Goal: Information Seeking & Learning: Learn about a topic

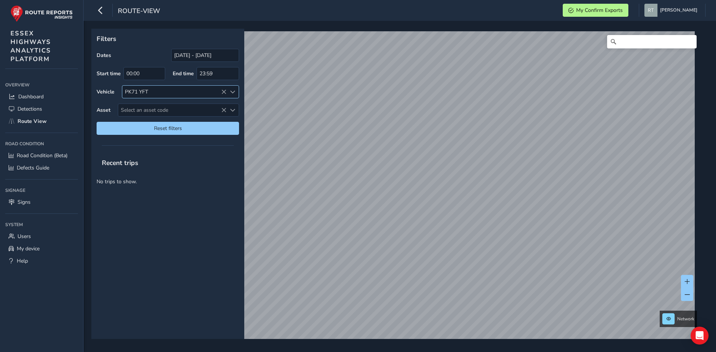
click at [221, 88] on div "PK71 YFT" at bounding box center [174, 92] width 104 height 12
click at [221, 92] on icon at bounding box center [223, 91] width 5 height 5
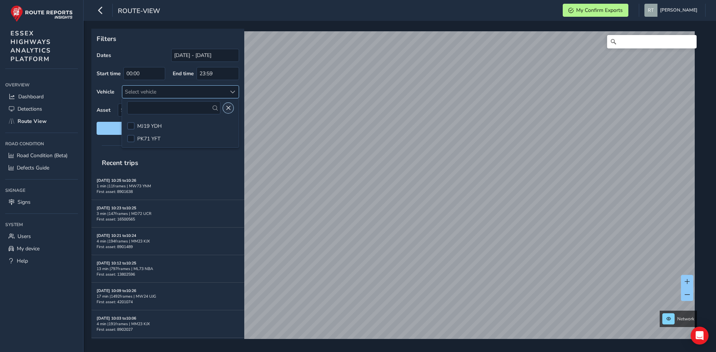
click at [231, 107] on button "Close" at bounding box center [228, 108] width 10 height 10
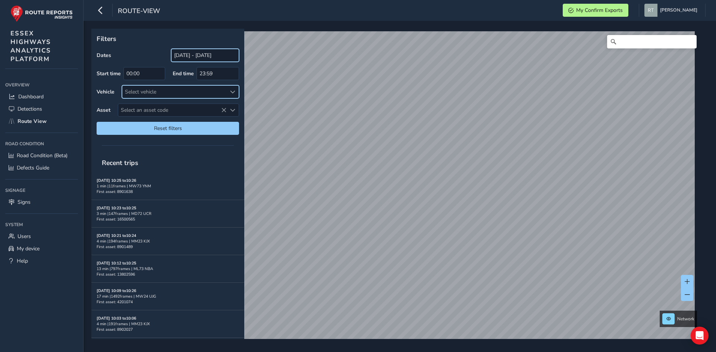
click at [211, 57] on input "[DATE] - [DATE]" at bounding box center [205, 55] width 68 height 13
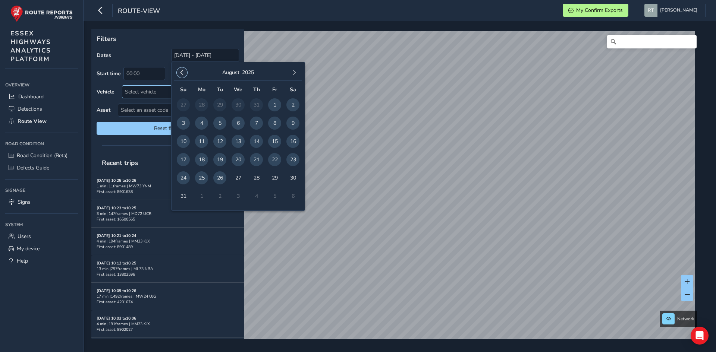
click at [181, 70] on span "button" at bounding box center [181, 72] width 5 height 5
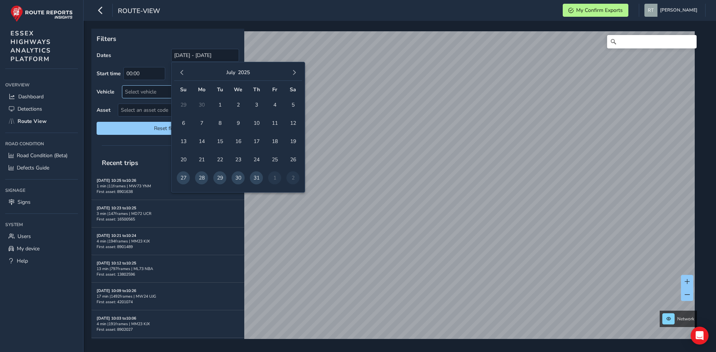
click at [181, 70] on span "button" at bounding box center [181, 72] width 5 height 5
click at [182, 104] on span "1" at bounding box center [183, 104] width 13 height 13
click at [292, 71] on span "button" at bounding box center [294, 72] width 5 height 5
click at [216, 177] on span "26" at bounding box center [219, 177] width 13 height 13
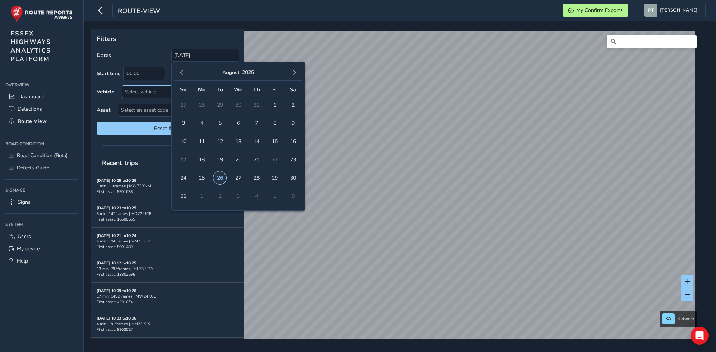
type input "[DATE] - [DATE]"
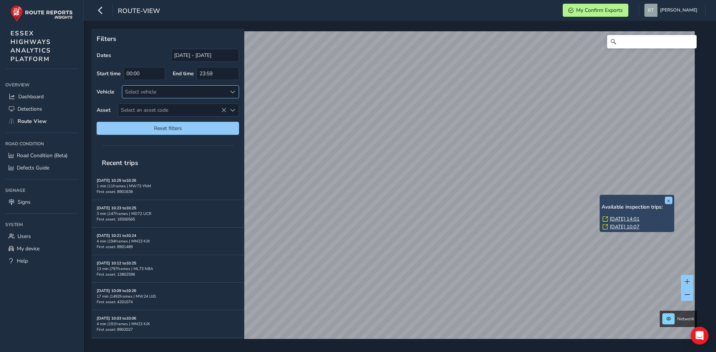
click at [621, 217] on link "[DATE] 14:01" at bounding box center [625, 219] width 30 height 7
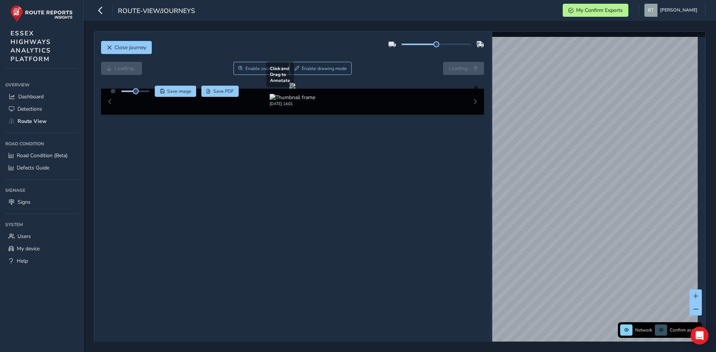
click at [295, 89] on div at bounding box center [292, 86] width 6 height 6
